Goal: Task Accomplishment & Management: Manage account settings

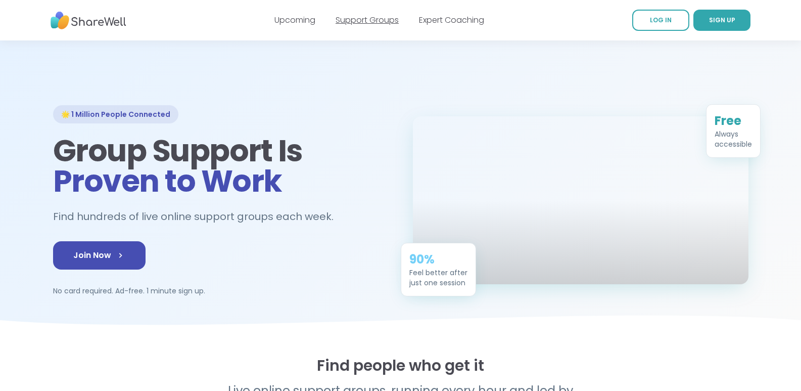
click at [357, 20] on link "Support Groups" at bounding box center [367, 20] width 63 height 12
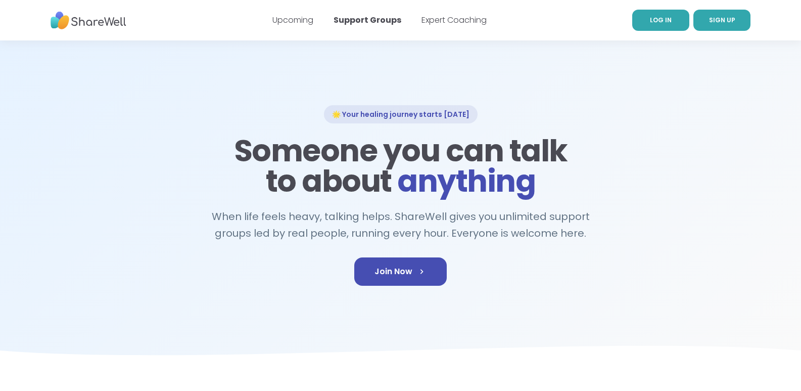
click at [656, 17] on span "LOG IN" at bounding box center [661, 20] width 22 height 9
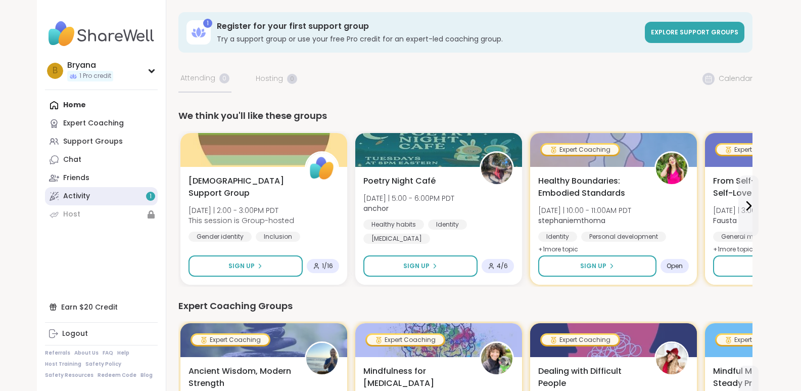
click at [112, 201] on link "Activity 1" at bounding box center [101, 196] width 113 height 18
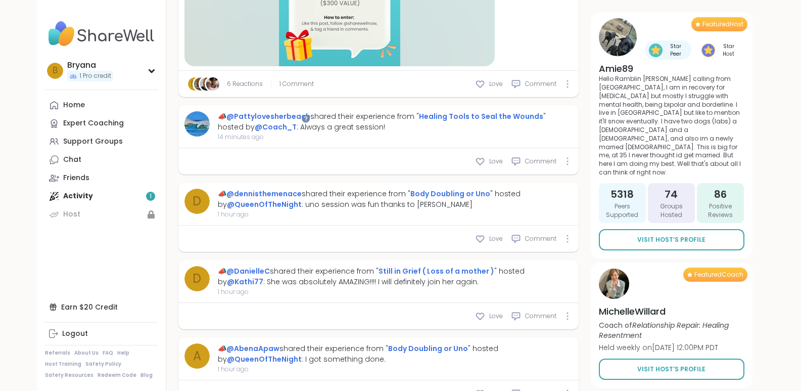
scroll to position [455, 0]
click at [75, 158] on div "Chat" at bounding box center [72, 160] width 18 height 10
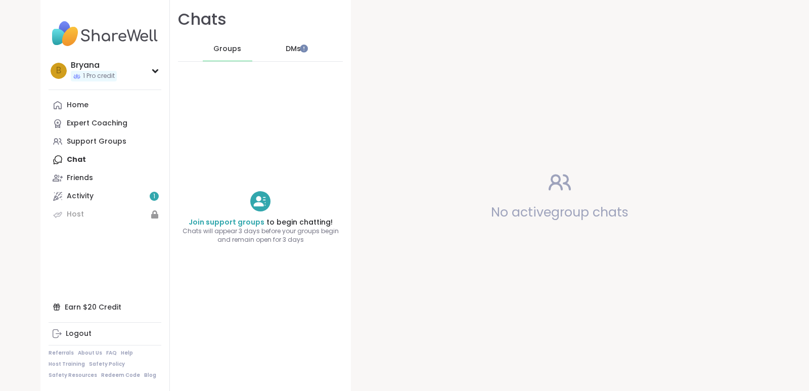
click at [286, 49] on span "DMs" at bounding box center [293, 49] width 15 height 10
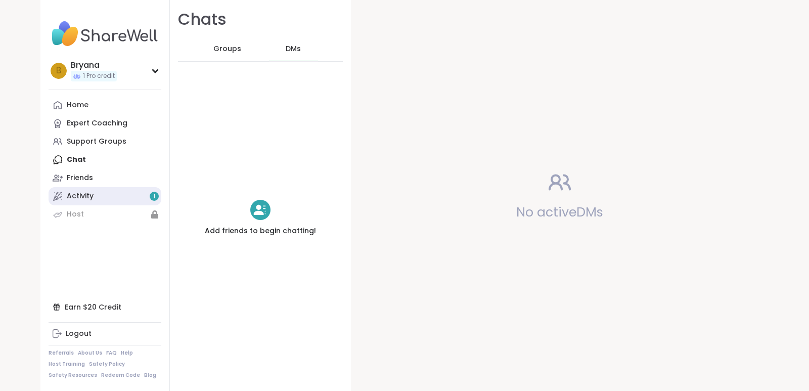
click at [93, 194] on link "Activity 1" at bounding box center [105, 196] width 113 height 18
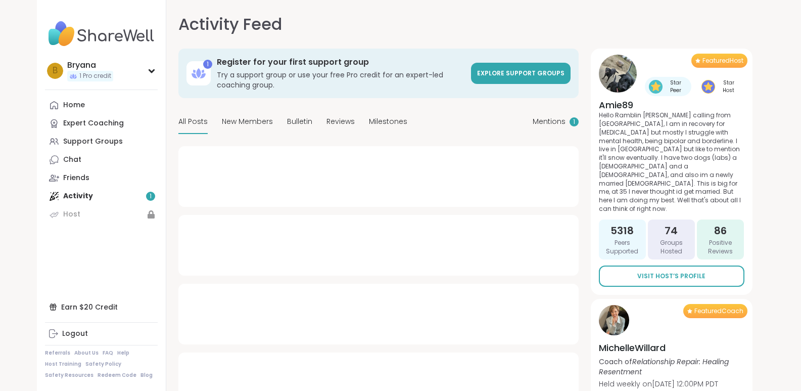
type textarea "*"
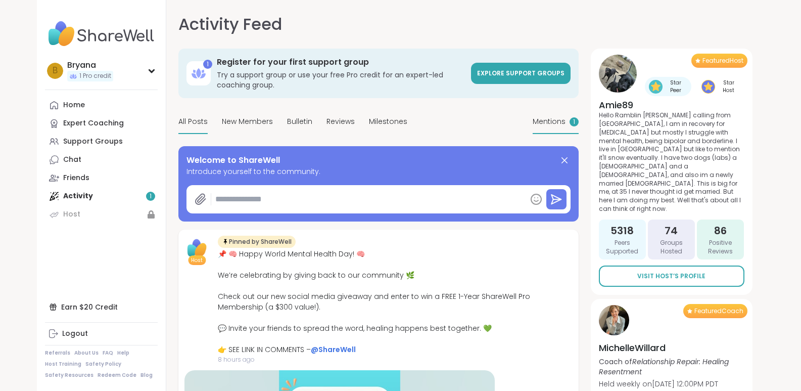
click at [547, 123] on span "Mentions" at bounding box center [549, 121] width 33 height 11
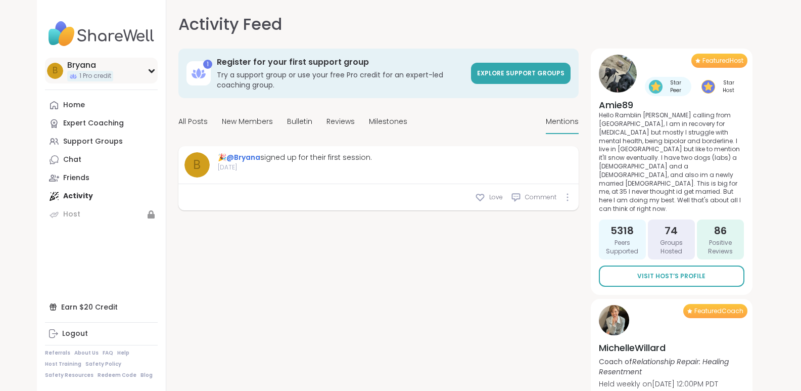
click at [149, 71] on icon at bounding box center [152, 70] width 8 height 5
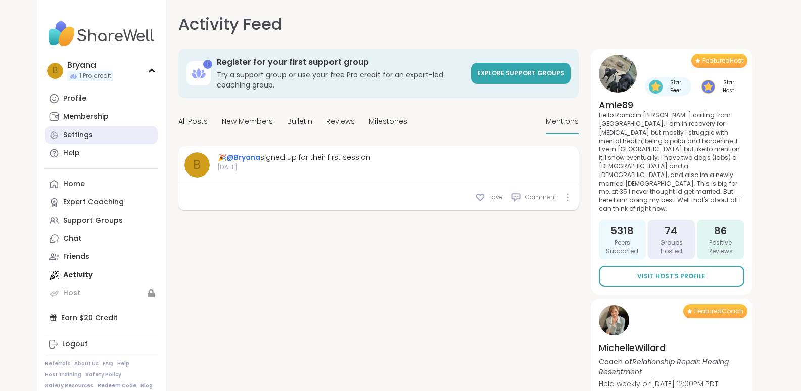
click at [114, 134] on link "Settings" at bounding box center [101, 135] width 113 height 18
select select "**"
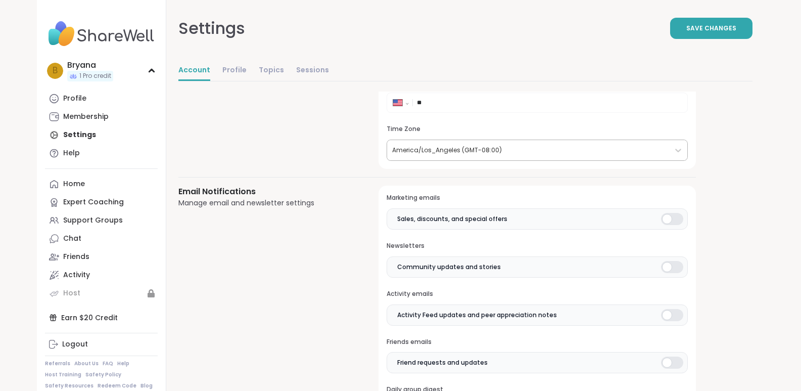
scroll to position [152, 0]
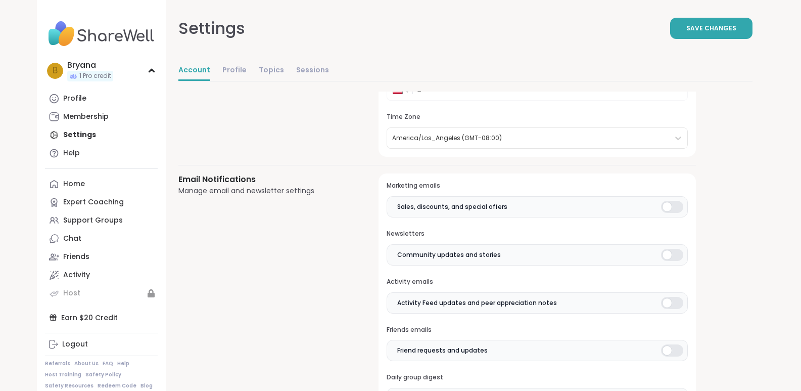
click at [675, 207] on div at bounding box center [672, 207] width 22 height 12
click at [675, 255] on div at bounding box center [672, 255] width 22 height 12
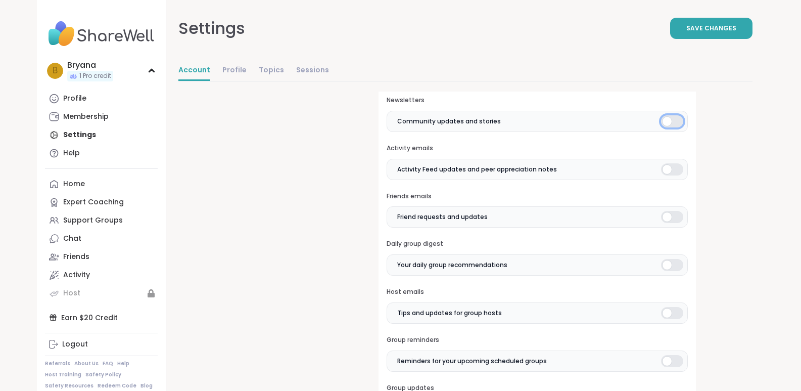
scroll to position [303, 0]
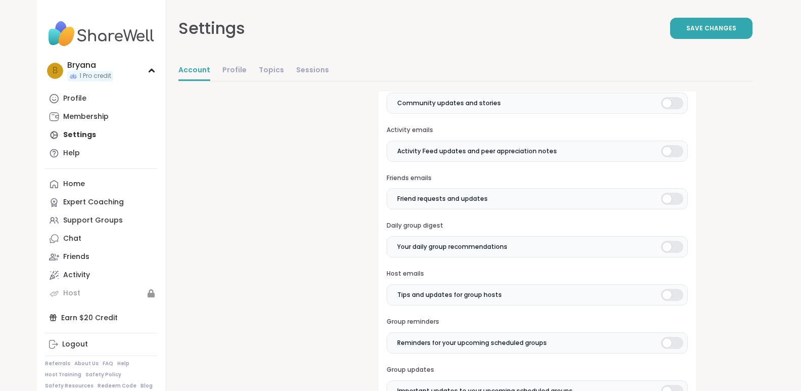
click at [675, 150] on div at bounding box center [672, 151] width 22 height 12
click at [678, 198] on div at bounding box center [672, 199] width 22 height 12
click at [679, 247] on div at bounding box center [672, 247] width 22 height 12
click at [676, 294] on div at bounding box center [672, 295] width 22 height 12
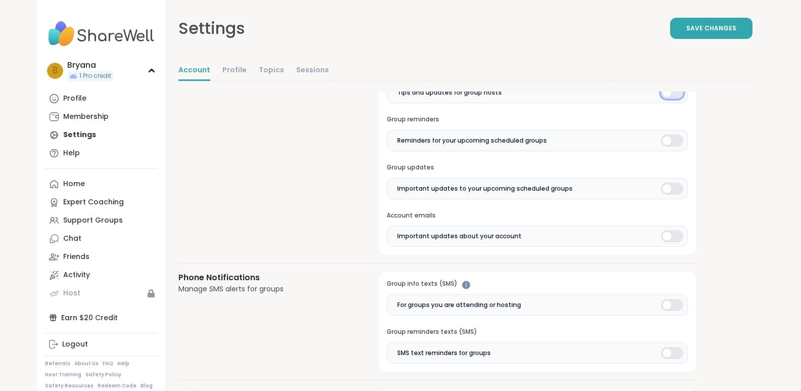
scroll to position [455, 0]
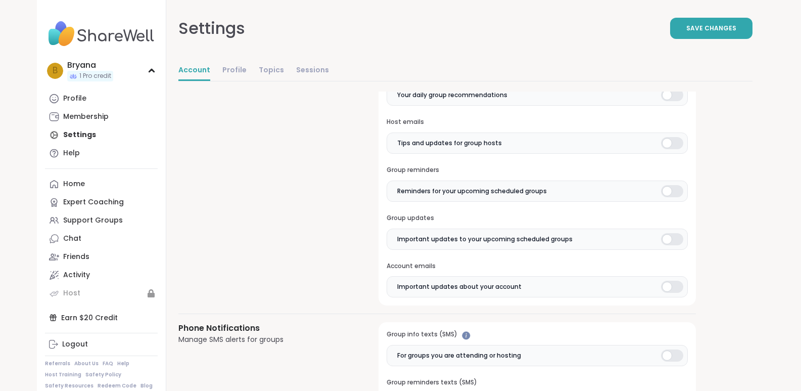
click at [679, 191] on div at bounding box center [672, 191] width 22 height 12
click at [676, 240] on div at bounding box center [672, 239] width 22 height 12
click at [678, 285] on div at bounding box center [672, 287] width 22 height 12
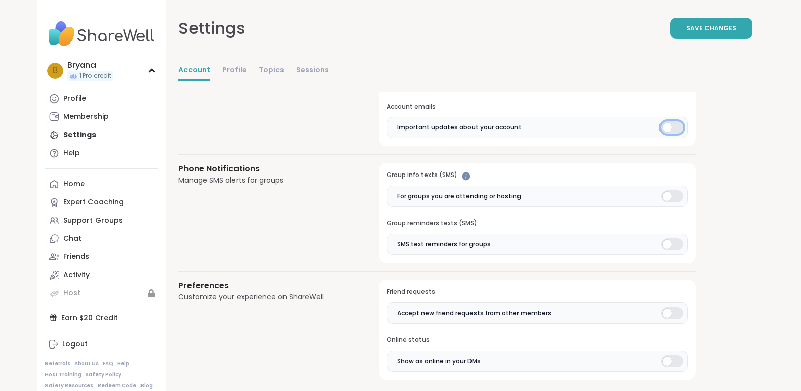
scroll to position [657, 0]
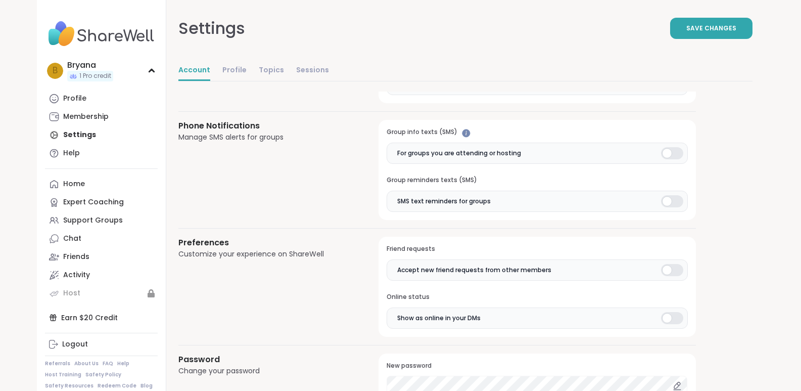
click at [676, 152] on div at bounding box center [672, 153] width 22 height 12
click at [675, 202] on div at bounding box center [672, 201] width 22 height 12
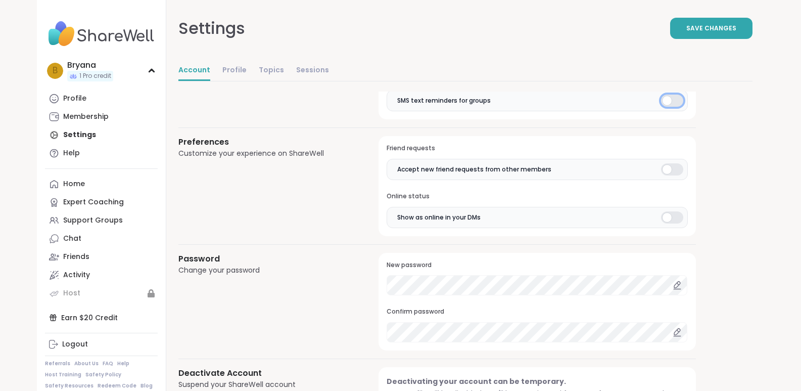
scroll to position [758, 0]
click at [677, 169] on div at bounding box center [672, 169] width 22 height 12
click at [678, 216] on div at bounding box center [672, 217] width 22 height 12
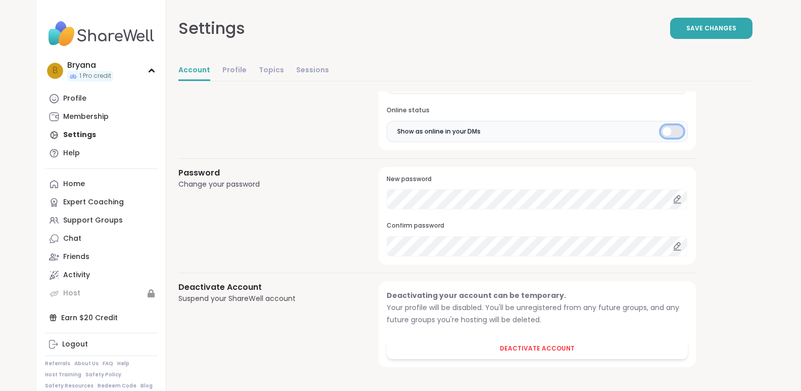
scroll to position [844, 0]
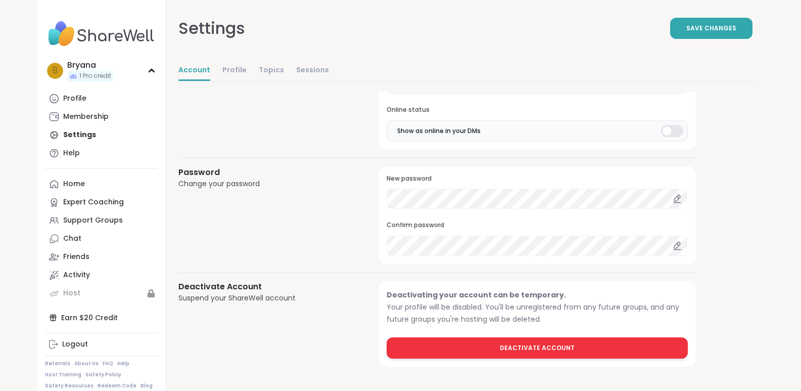
click at [538, 350] on span "Deactivate Account" at bounding box center [537, 347] width 75 height 9
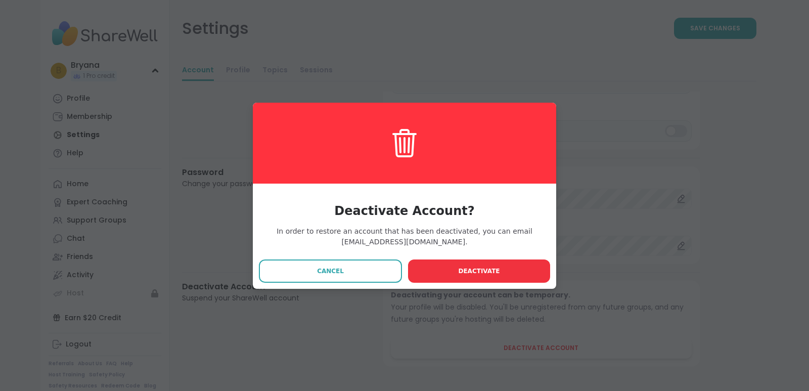
click at [464, 273] on span "Deactivate" at bounding box center [478, 270] width 41 height 9
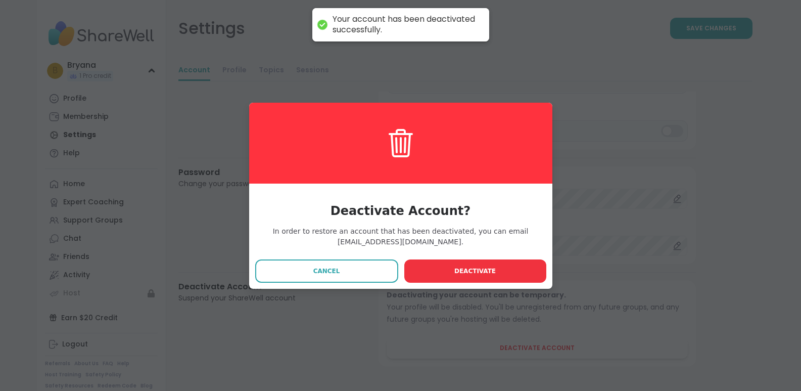
select select "**"
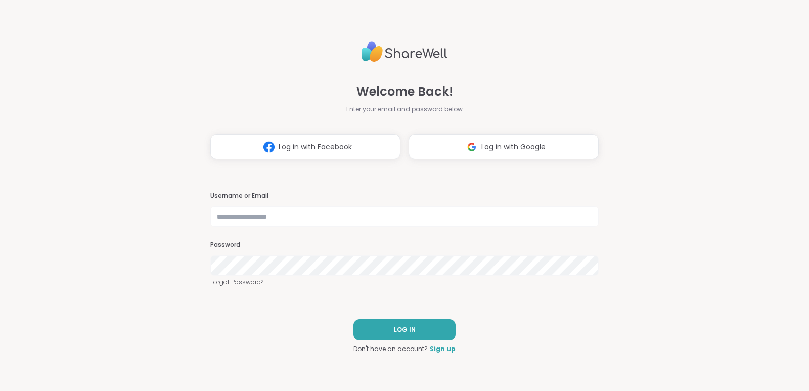
click at [50, 67] on div "Welcome Back! Enter your email and password below Log in with Facebook Log in w…" at bounding box center [404, 195] width 809 height 391
